Goal: Check status: Check status

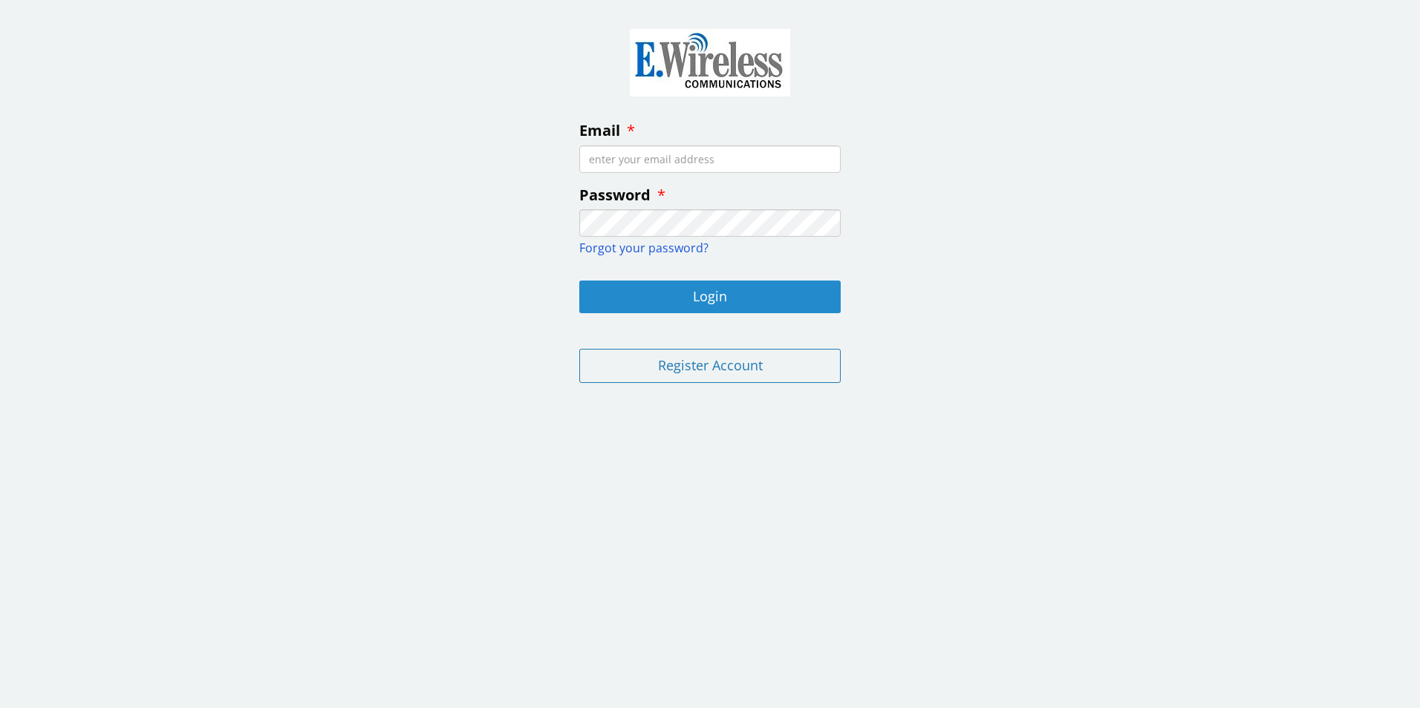
type input "[EMAIL_ADDRESS][DOMAIN_NAME]"
click at [721, 304] on button "Login" at bounding box center [709, 297] width 261 height 33
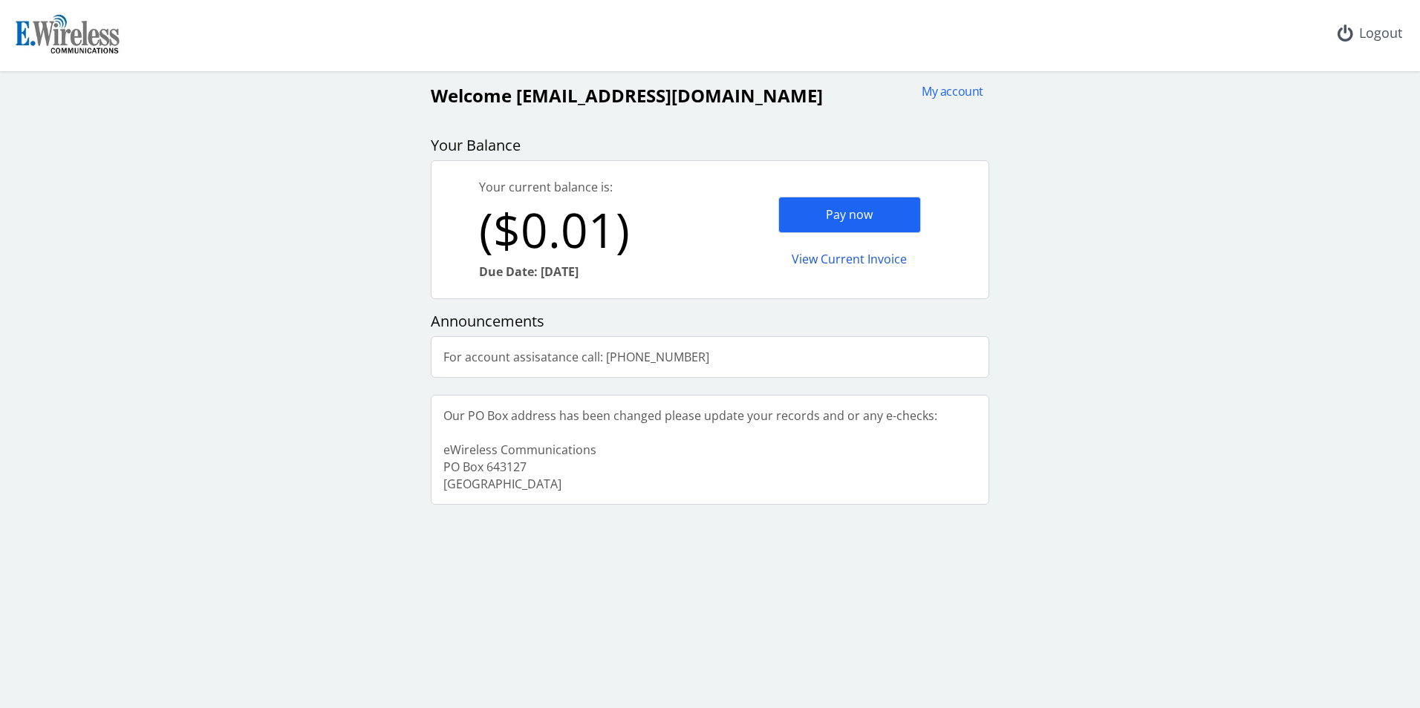
drag, startPoint x: 641, startPoint y: 282, endPoint x: 441, endPoint y: 290, distance: 199.9
click at [441, 290] on div "Your current balance is: ($0.01) Due Date: [DATE]" at bounding box center [570, 229] width 278 height 137
click at [1124, 398] on div "My account Welcome [EMAIL_ADDRESS][DOMAIN_NAME] Your Balance Your current balan…" at bounding box center [710, 294] width 1408 height 422
click at [878, 224] on div "Pay now" at bounding box center [849, 215] width 143 height 36
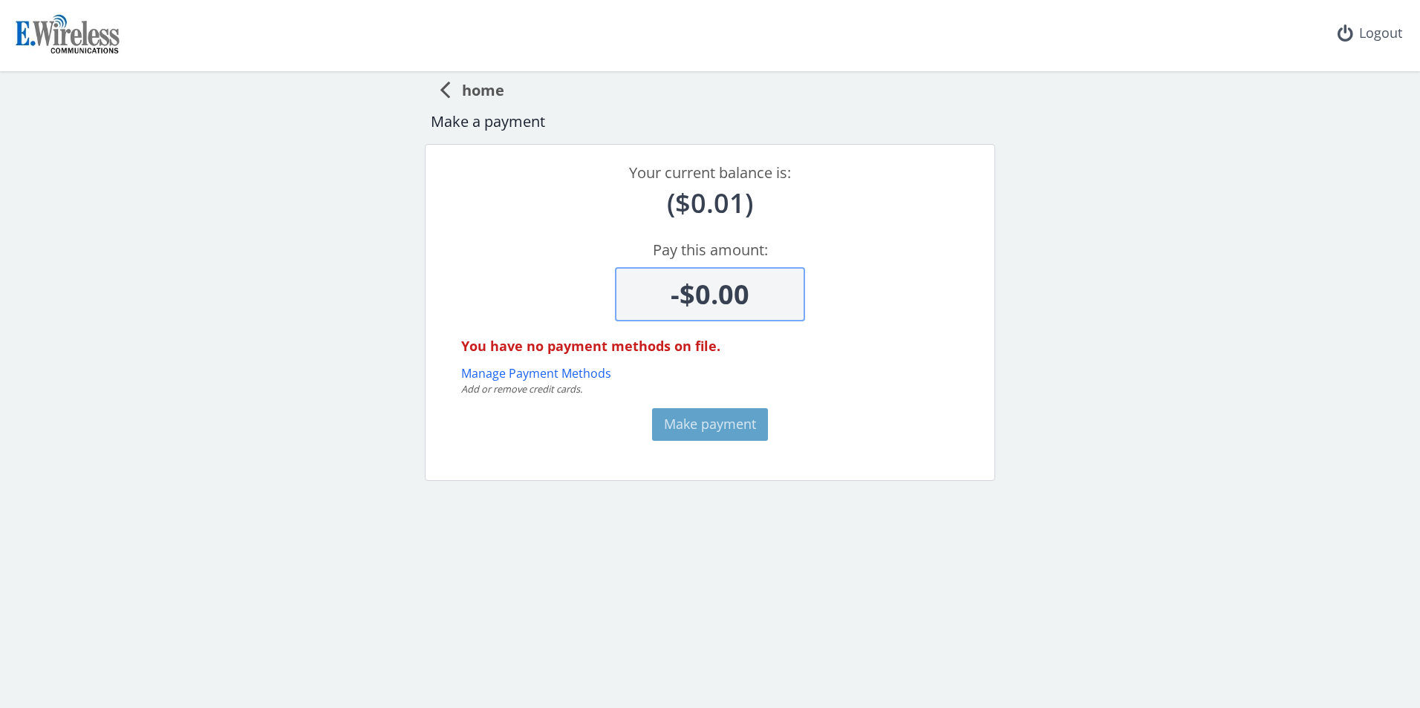
click at [471, 88] on span "home" at bounding box center [477, 87] width 54 height 27
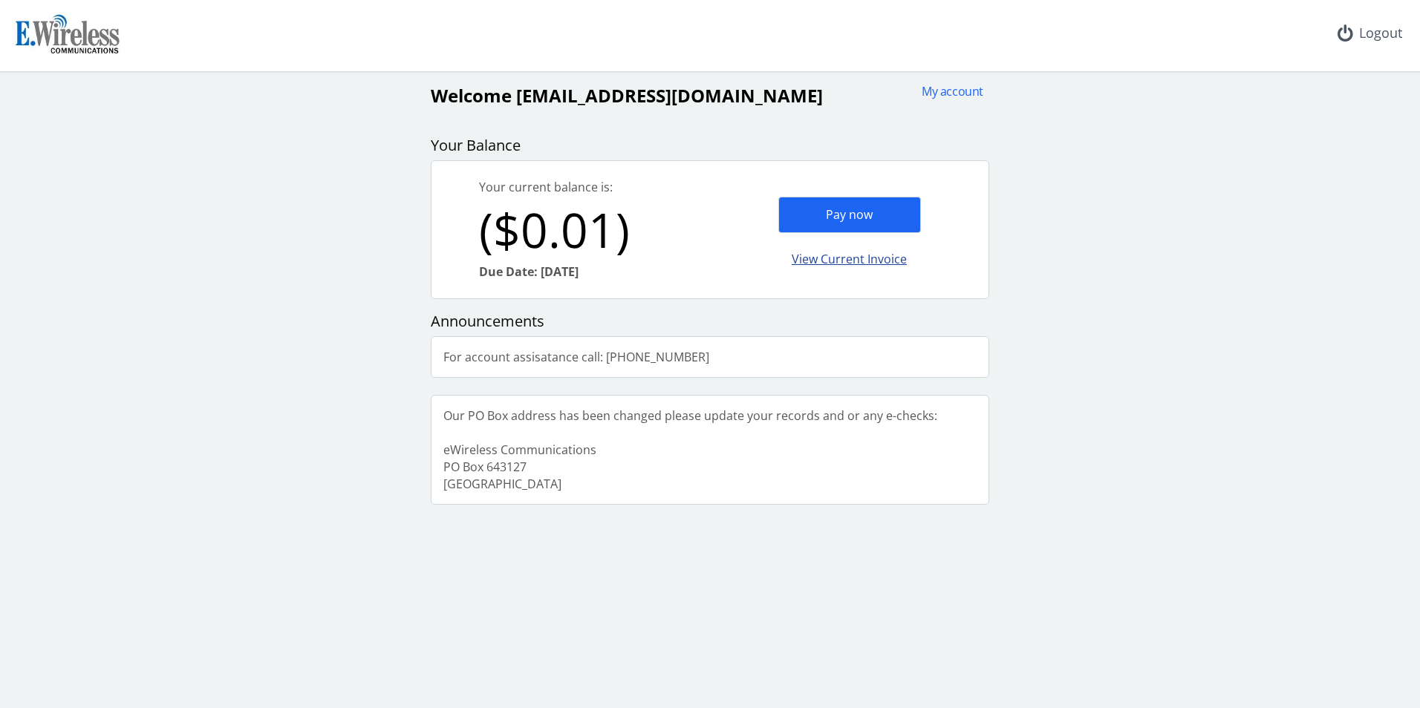
click at [841, 251] on div "View Current Invoice" at bounding box center [849, 259] width 143 height 35
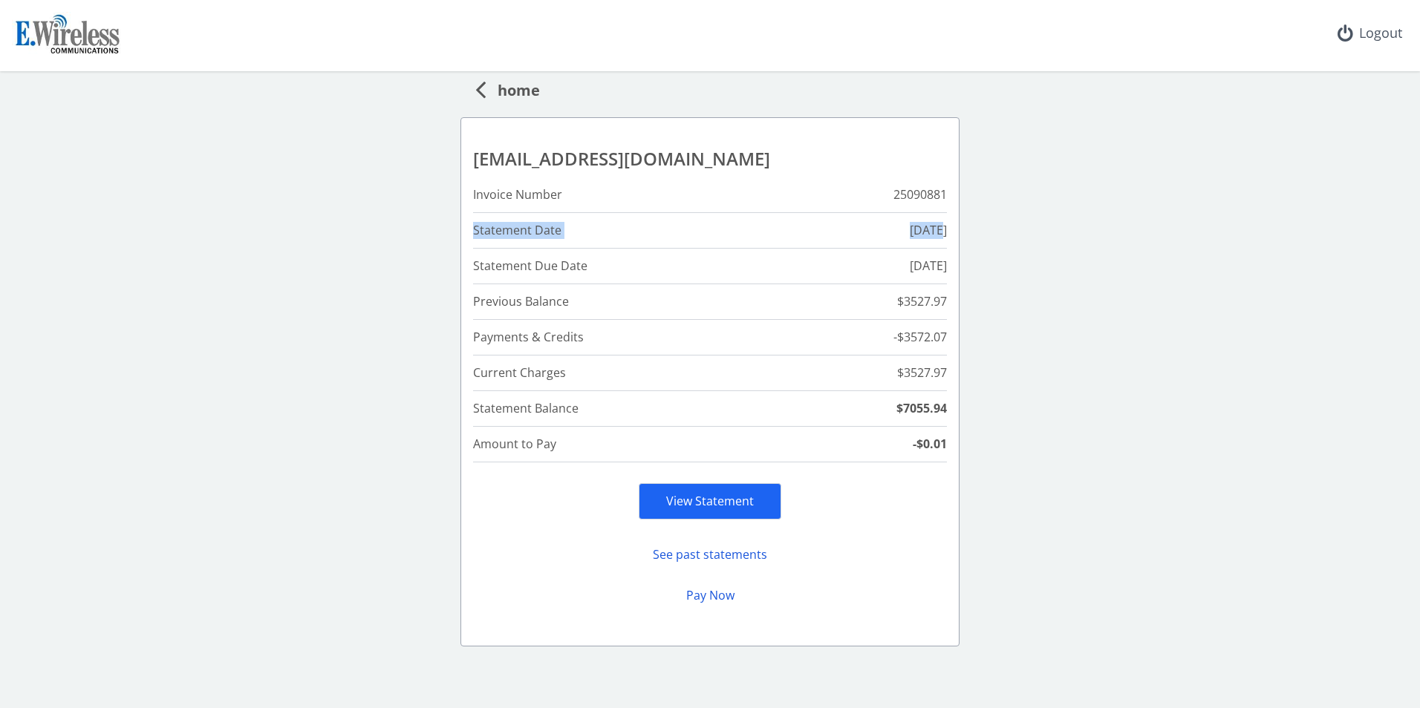
drag, startPoint x: 469, startPoint y: 230, endPoint x: 919, endPoint y: 227, distance: 450.0
click at [919, 227] on tr "Statement Date [DATE]" at bounding box center [710, 231] width 474 height 36
click at [919, 227] on td "[DATE]" at bounding box center [868, 231] width 158 height 36
drag, startPoint x: 858, startPoint y: 259, endPoint x: 931, endPoint y: 261, distance: 73.6
click at [931, 261] on td "[DATE]" at bounding box center [868, 267] width 158 height 36
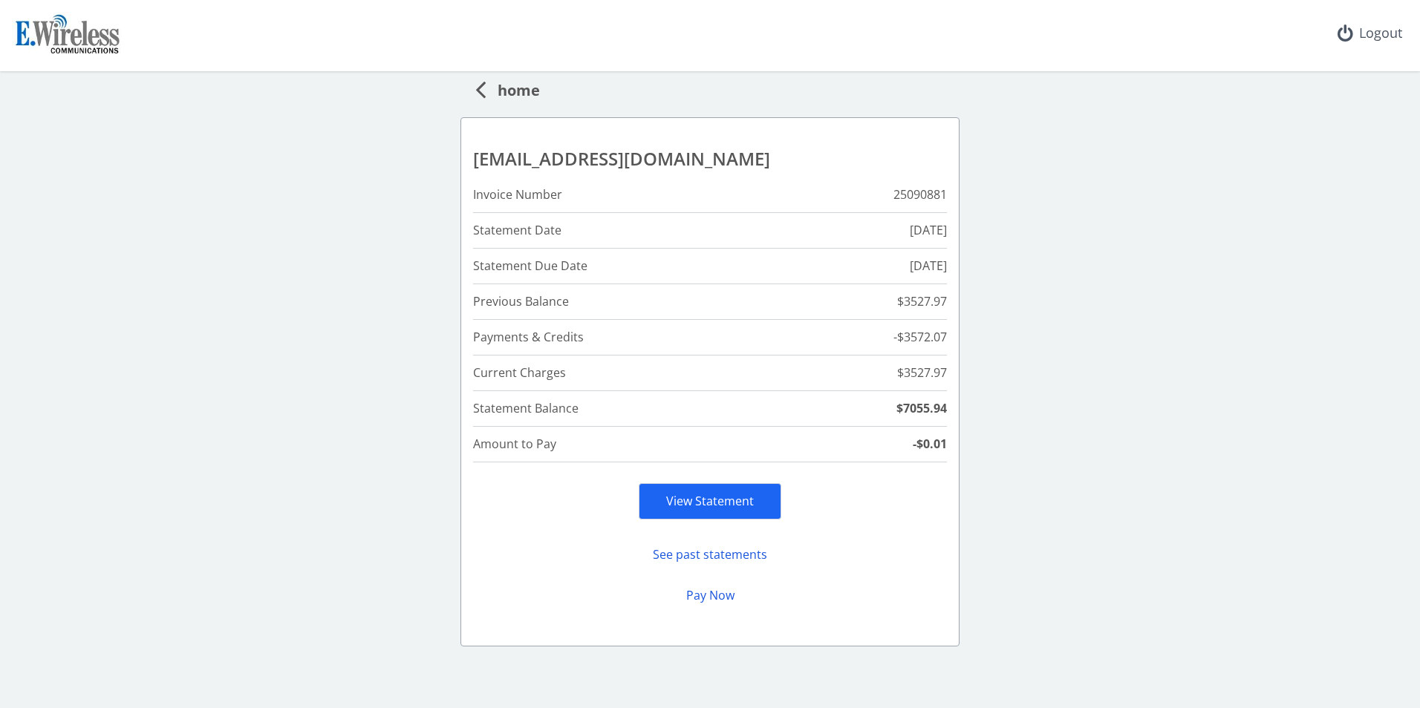
click at [496, 93] on span "home" at bounding box center [513, 87] width 54 height 27
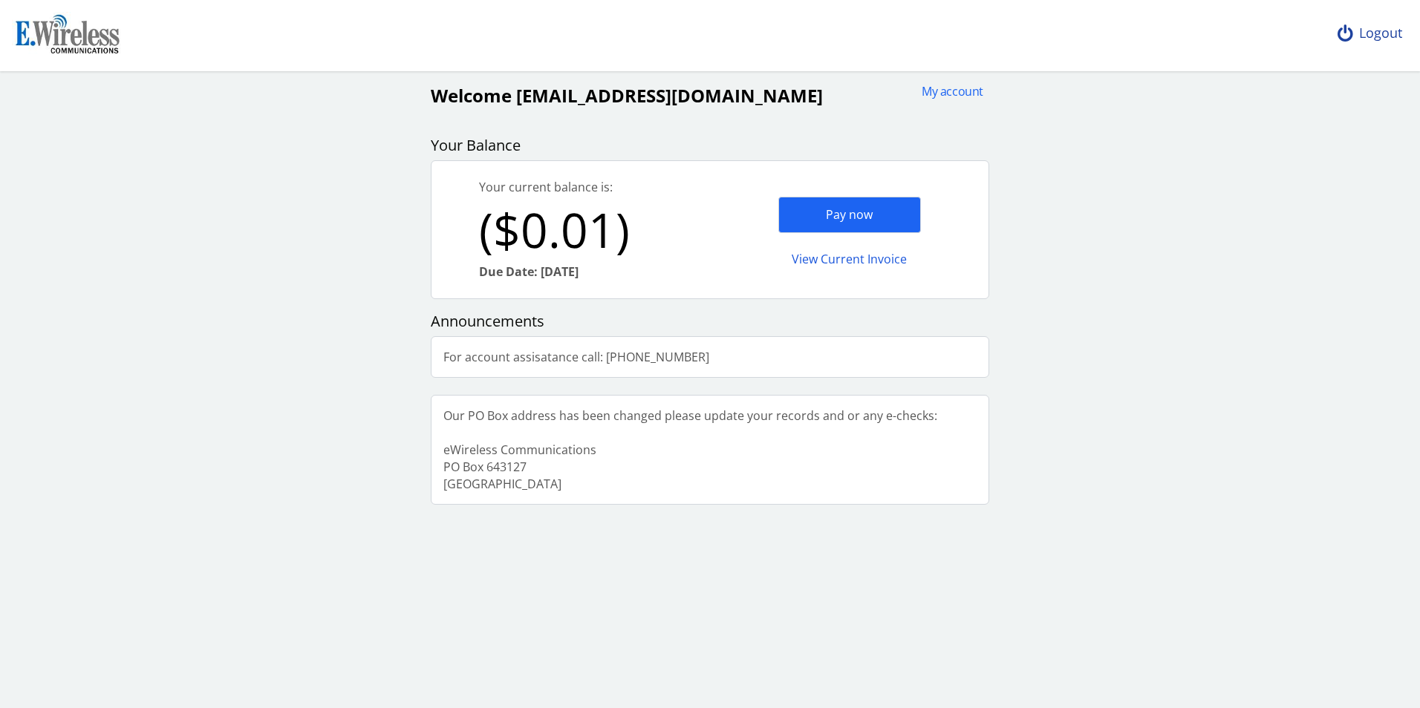
click at [1357, 39] on div "Logout" at bounding box center [1370, 33] width 88 height 67
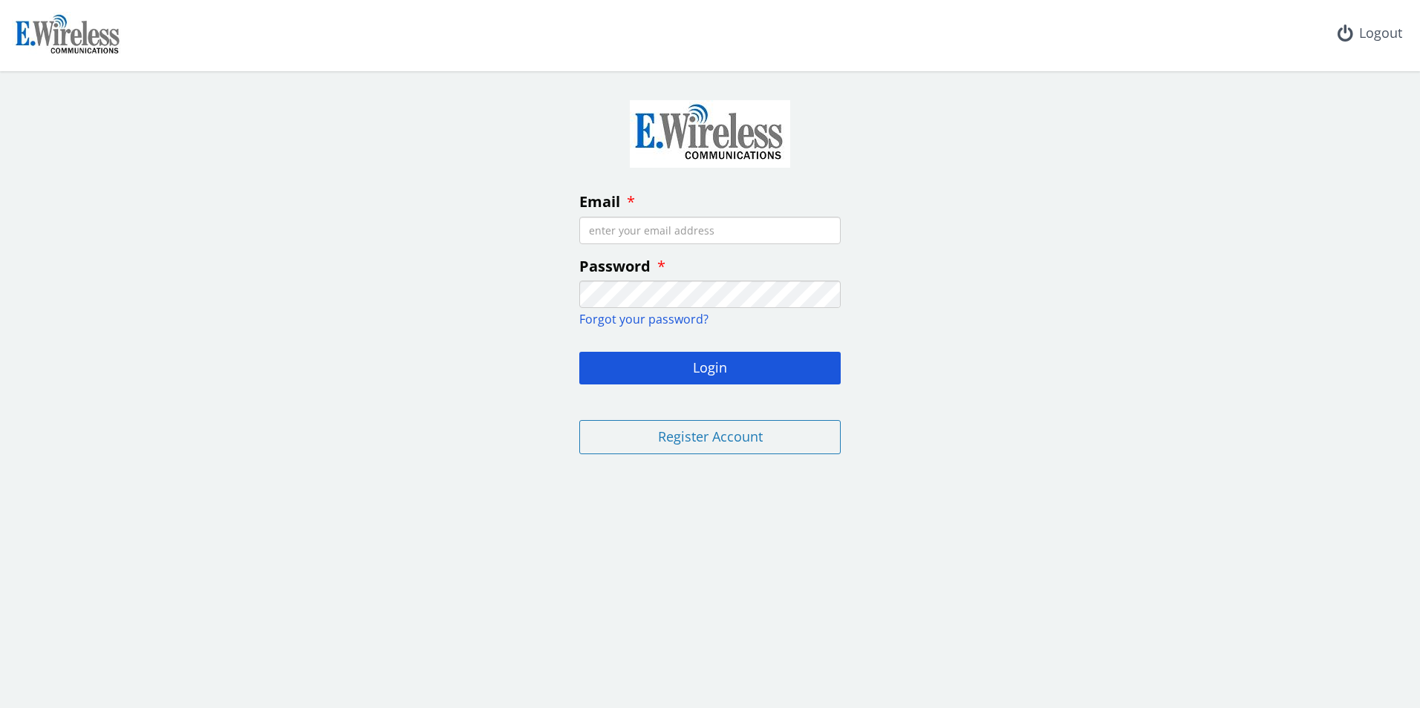
type input "[EMAIL_ADDRESS][DOMAIN_NAME]"
